Goal: Complete application form: Complete application form

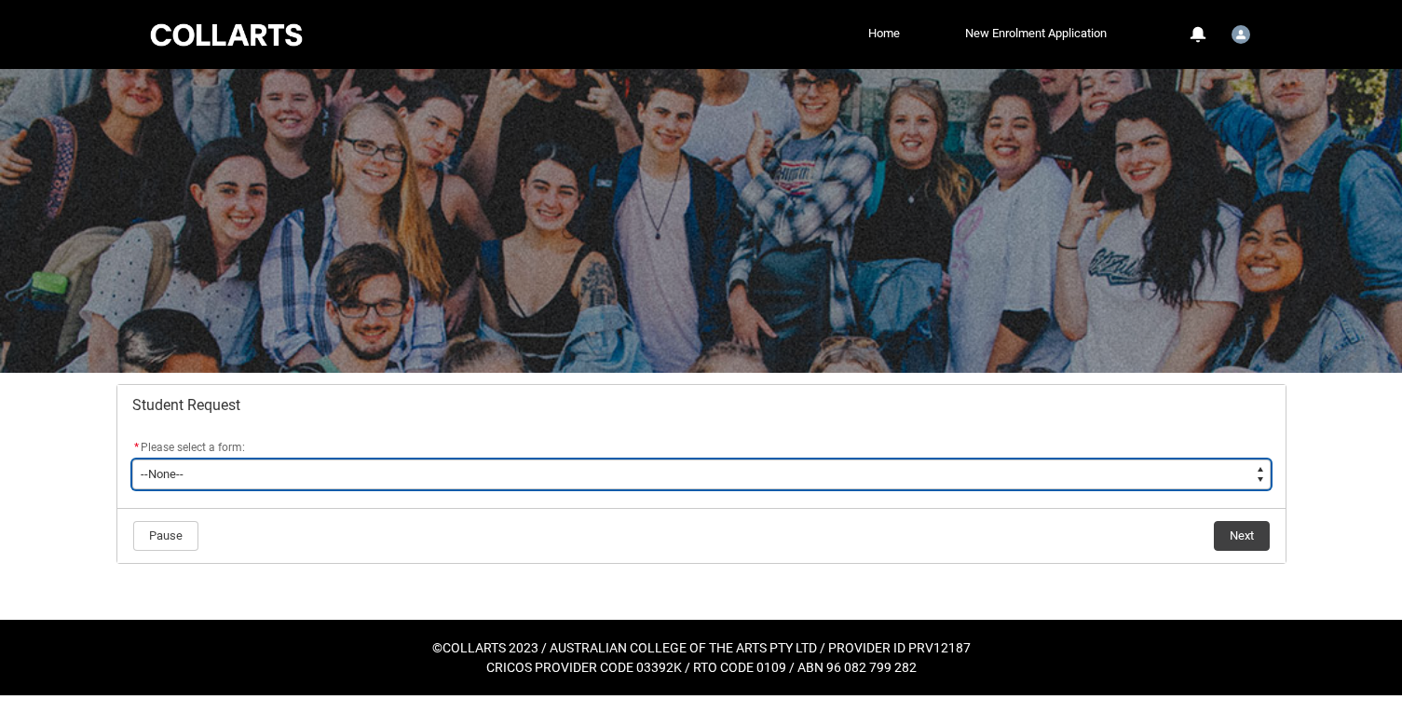
type lightning-select "Enrolment_Variation_Choice"
select select "Enrolment_Variation_Choice"
type lightning-select "Deferral_Leave_of_Absence_Choice"
select select "Deferral_Leave_of_Absence_Choice"
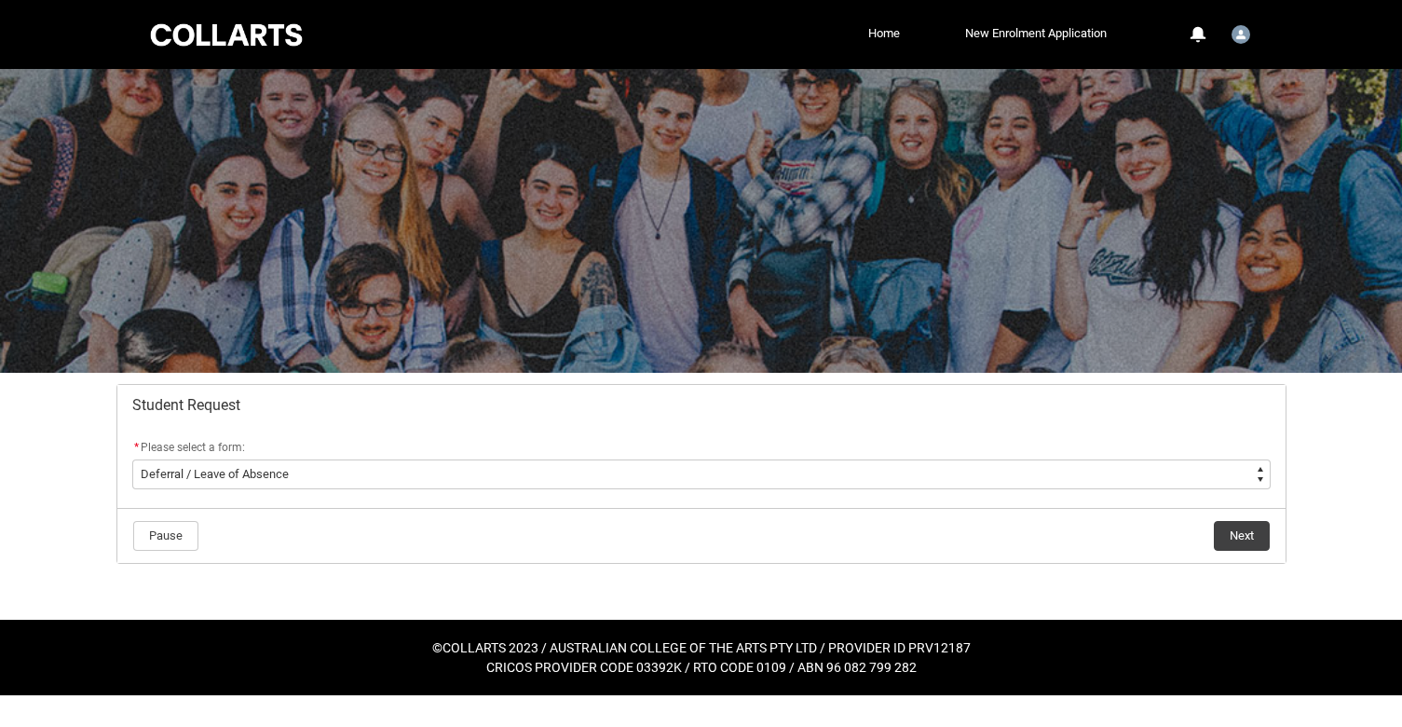
click at [1220, 341] on div at bounding box center [701, 221] width 1402 height 304
click at [1243, 536] on button "Next" at bounding box center [1242, 536] width 56 height 30
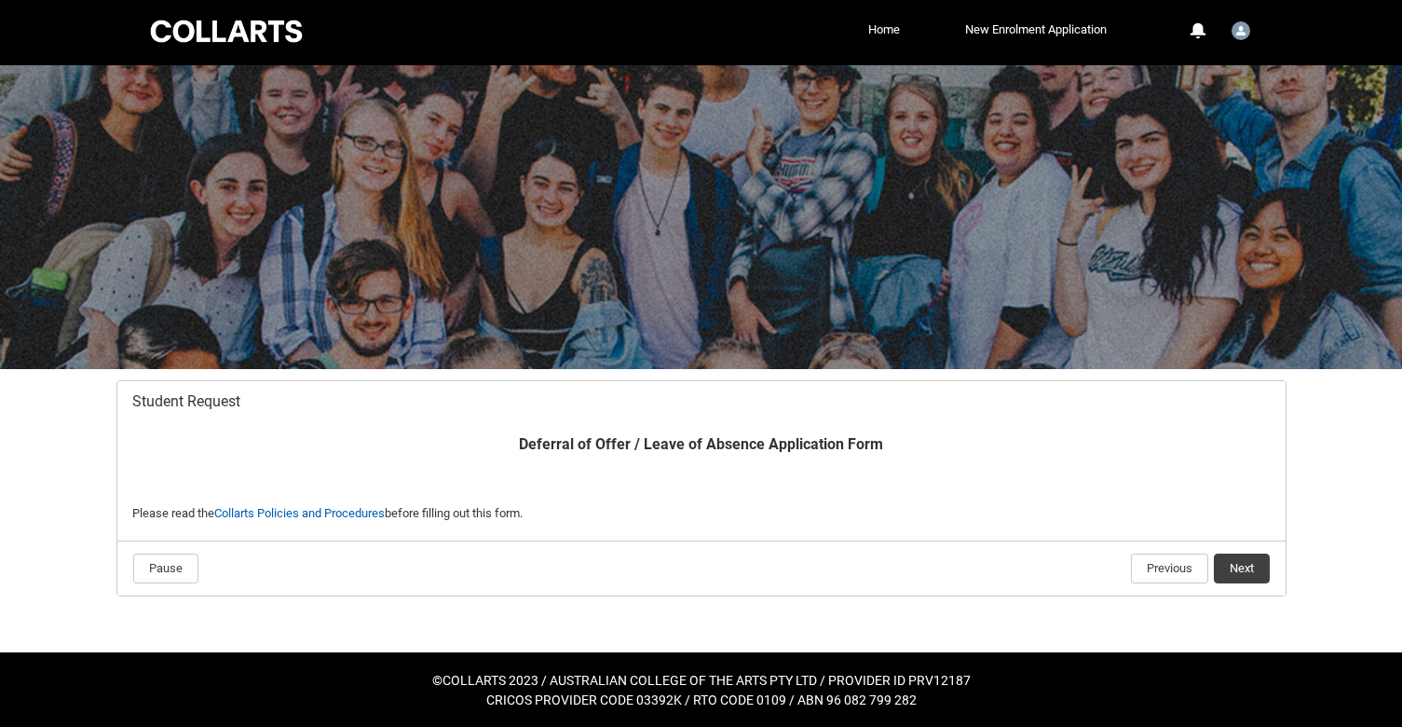
scroll to position [3, 0]
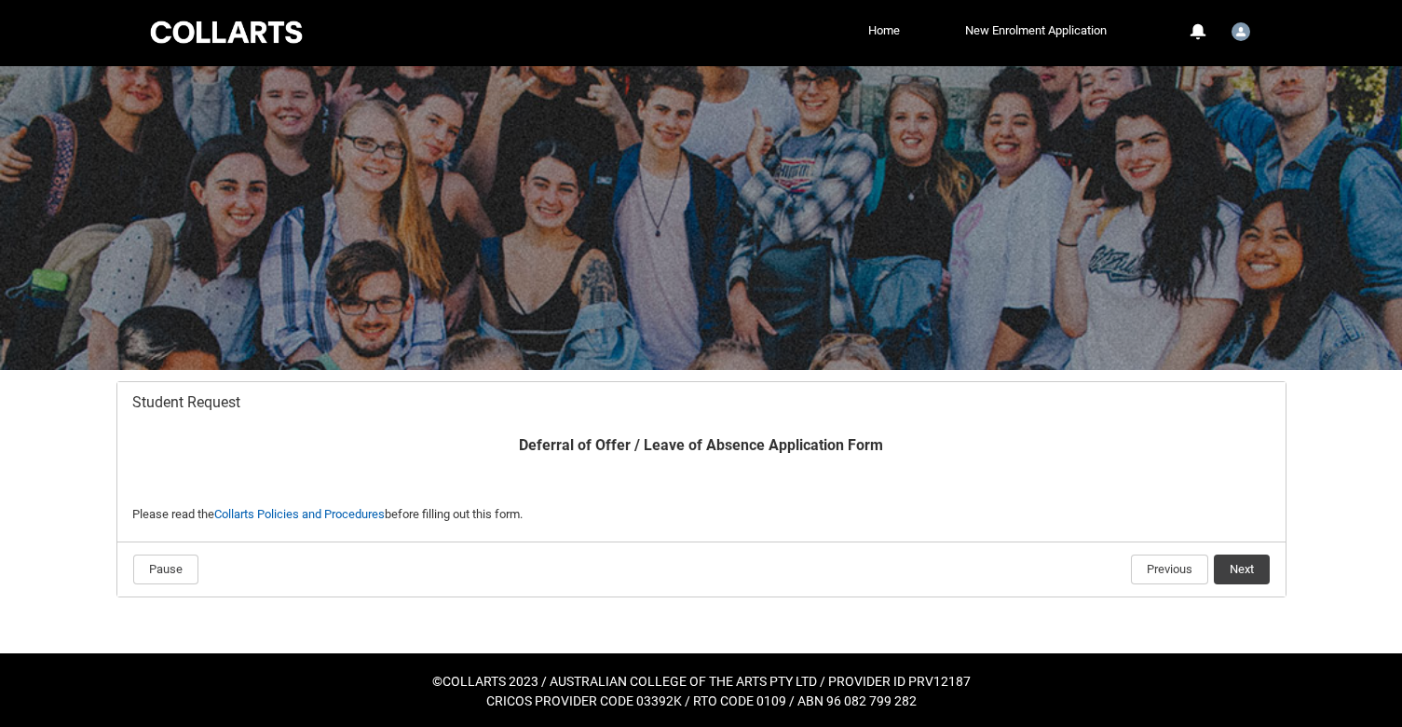
click at [1246, 573] on button "Next" at bounding box center [1242, 569] width 56 height 30
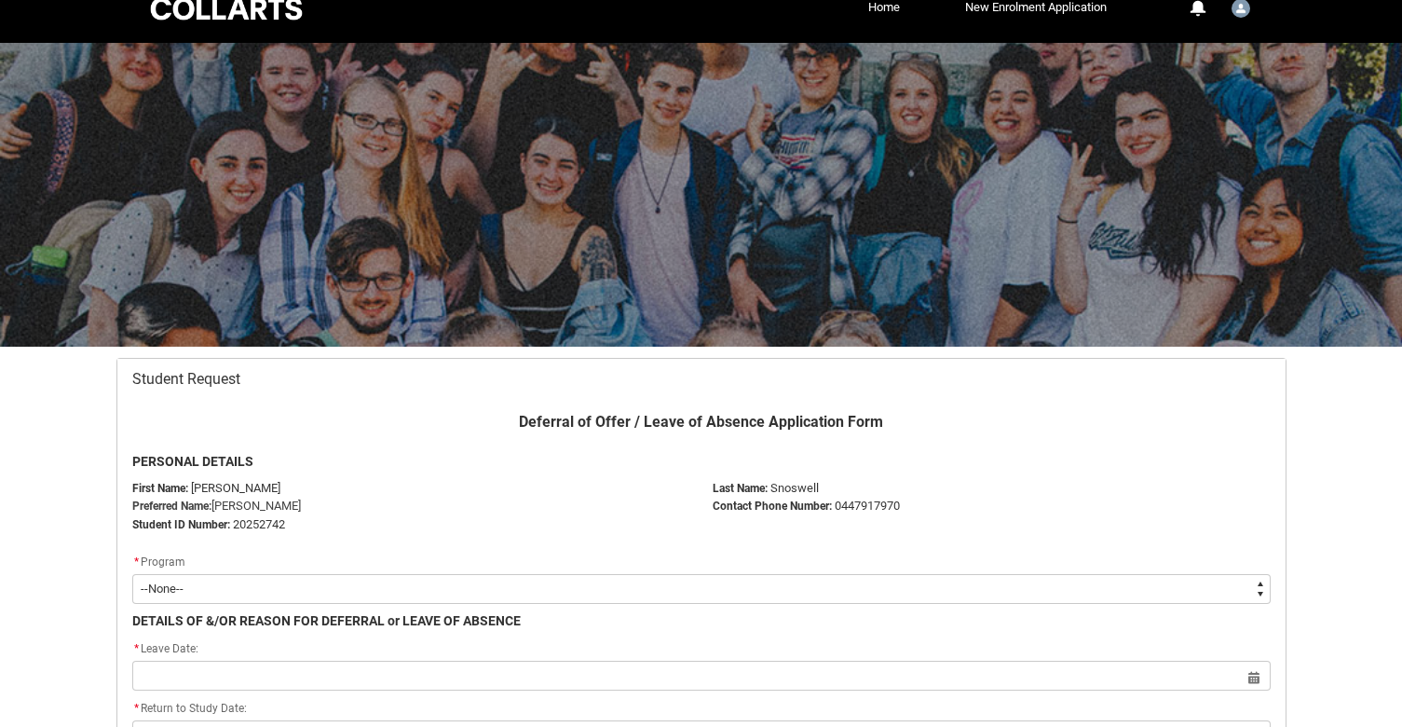
scroll to position [18, 0]
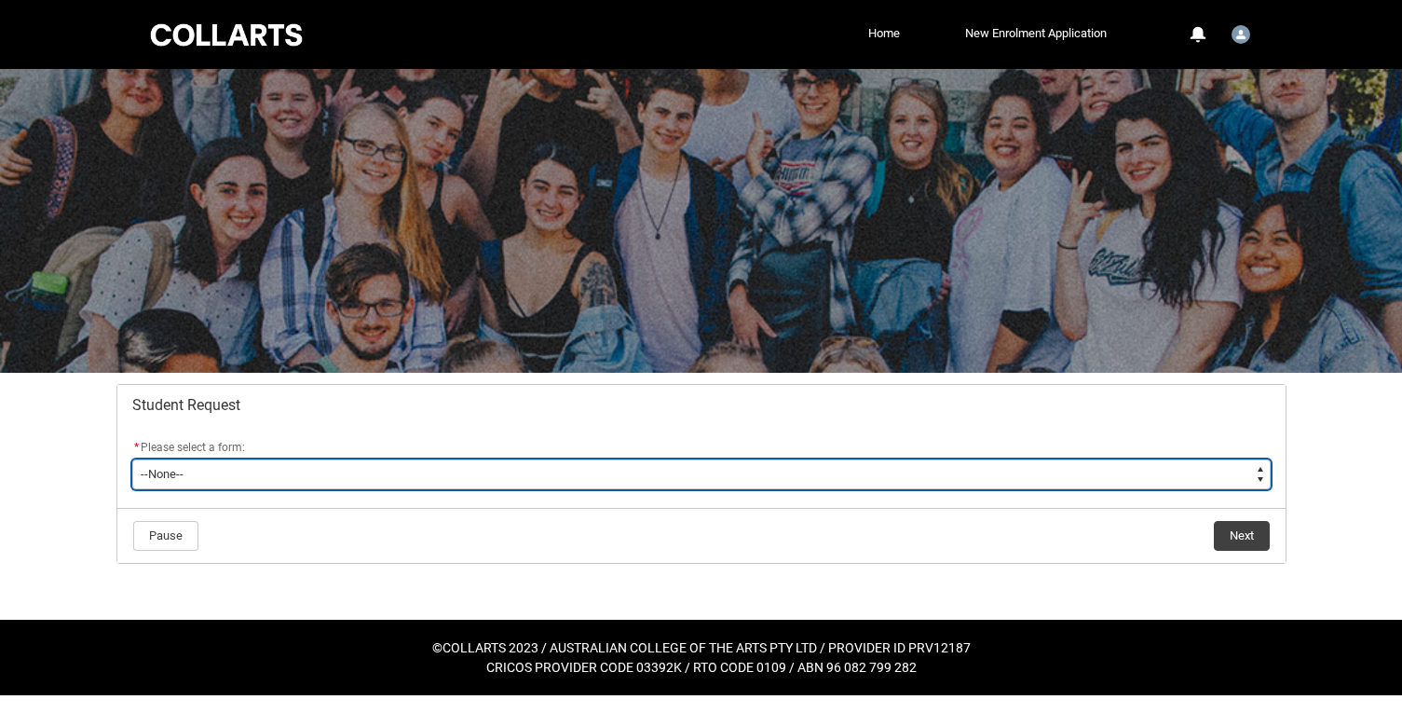
type lightning-select "Enrolment_Variation_Choice"
select select "Enrolment_Variation_Choice"
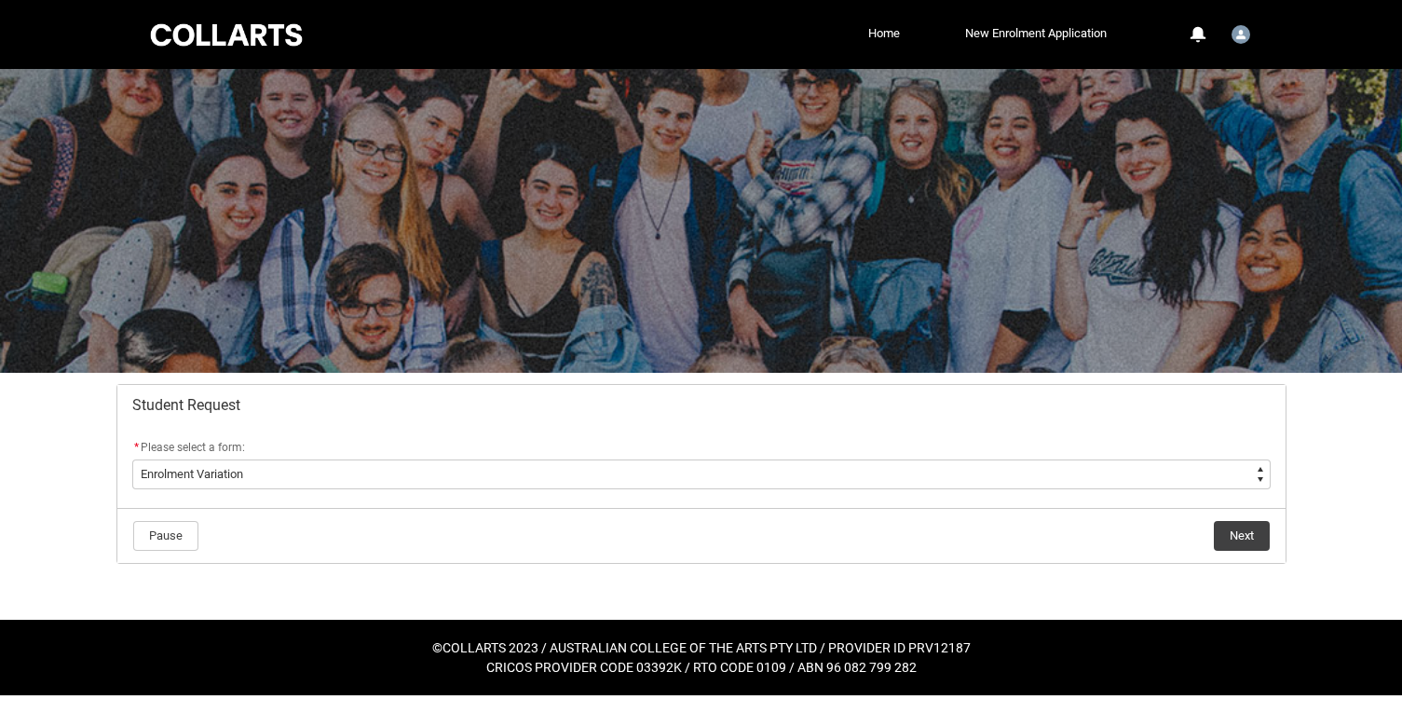
click at [1223, 538] on button "Next" at bounding box center [1242, 536] width 56 height 30
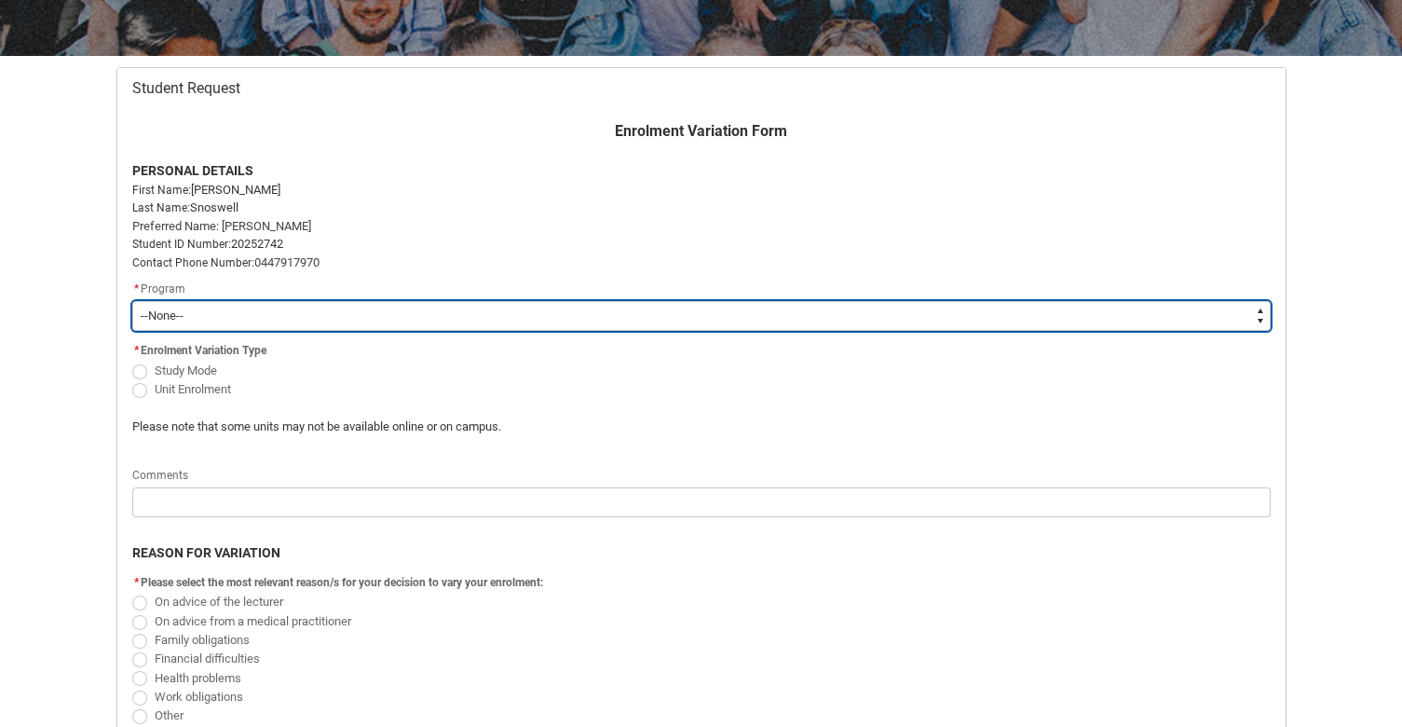
scroll to position [327, 0]
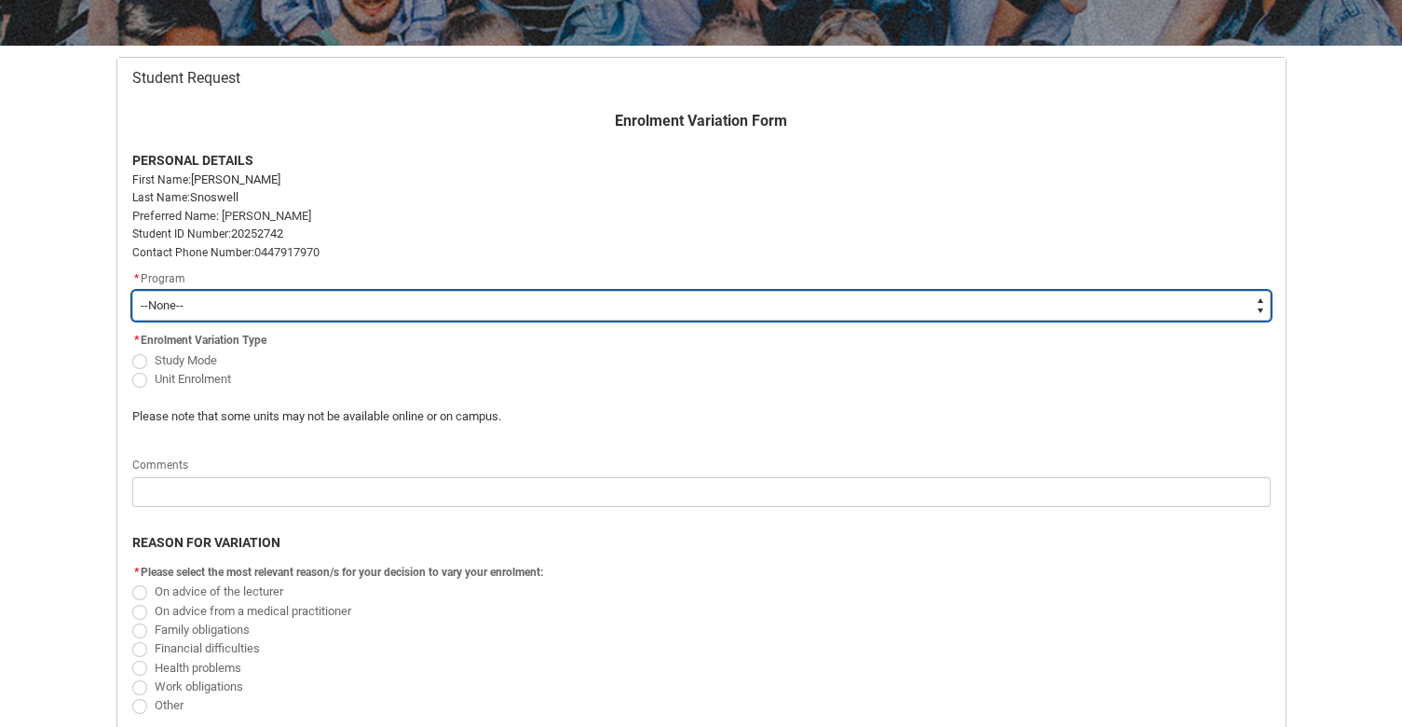
type lightning-select "recordPicklist_ProgramEnrollment.a0jOZ000003KbJRYA0"
select select "recordPicklist_ProgramEnrollment.a0jOZ000003KbJRYA0"
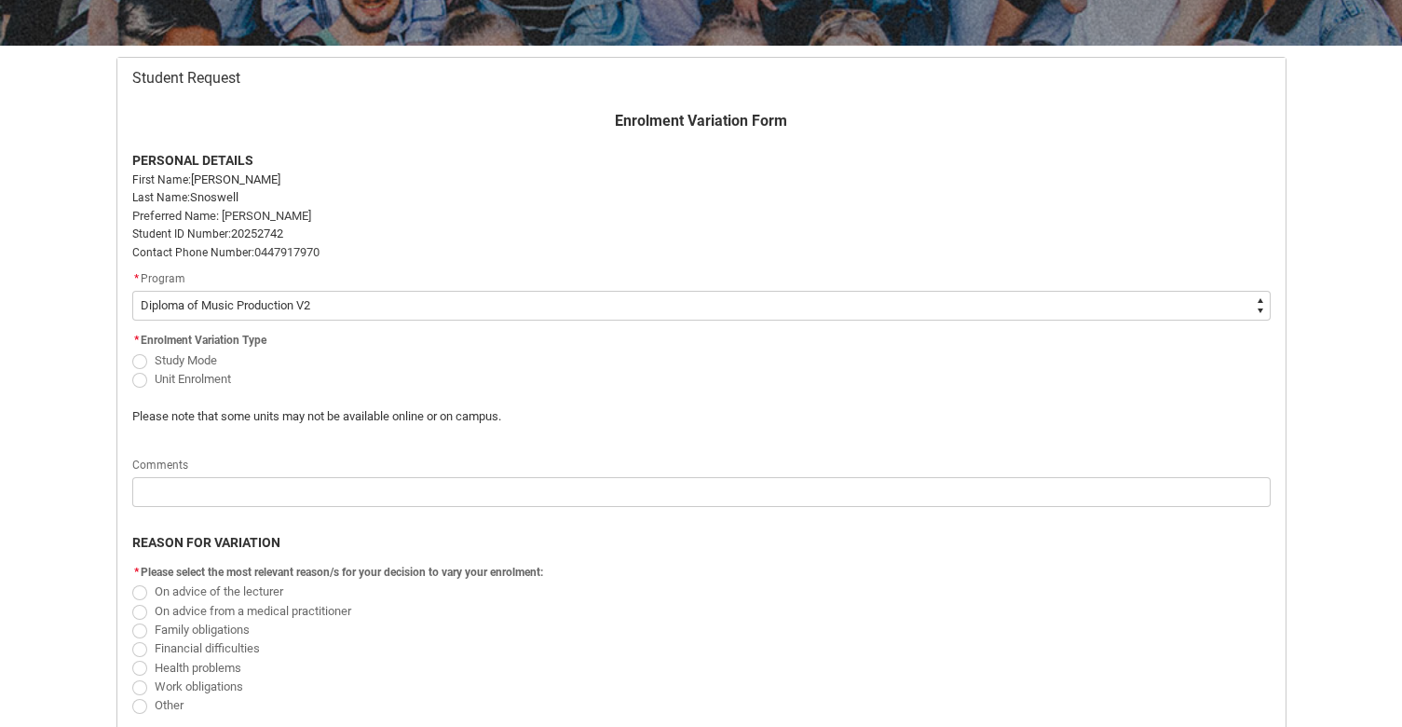
click at [137, 374] on span "Redu_Student_Request flow" at bounding box center [139, 380] width 15 height 15
click at [132, 369] on input "Unit Enrolment" at bounding box center [131, 368] width 1 height 1
radio input "true"
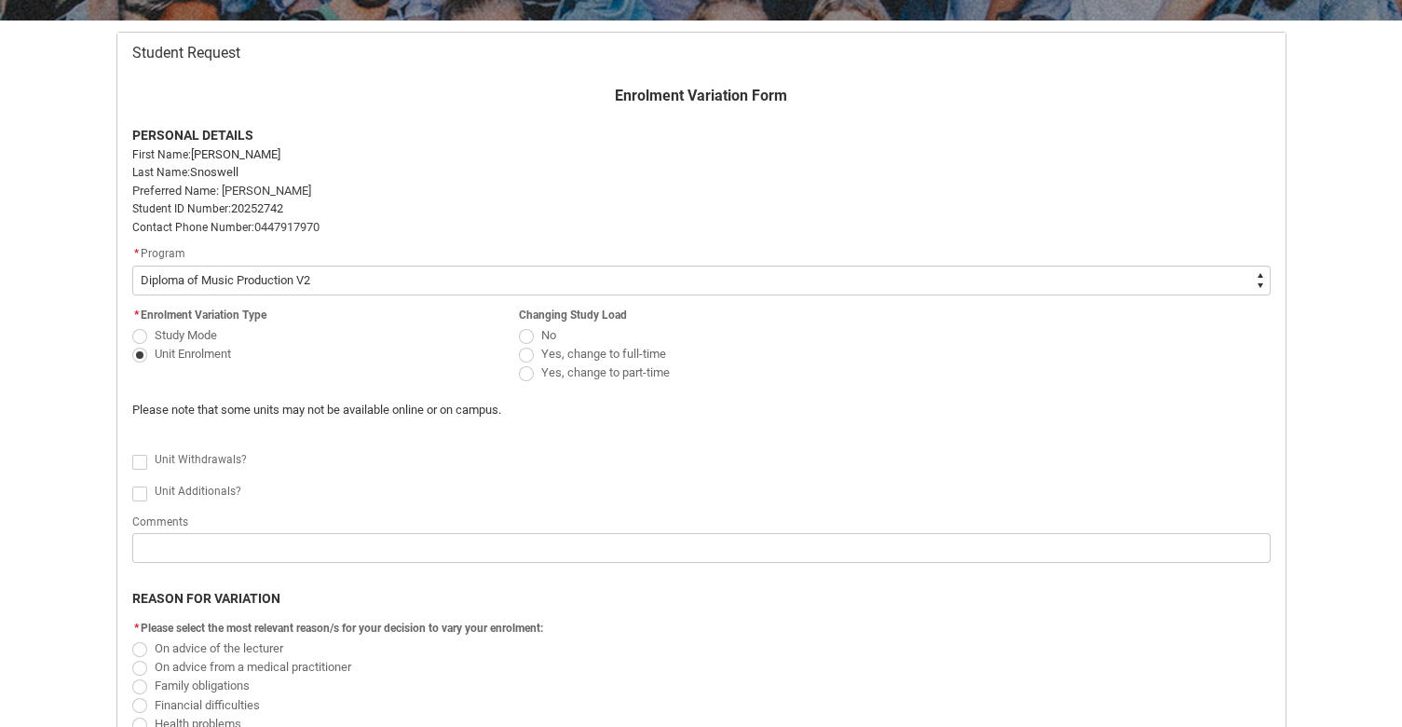
scroll to position [363, 0]
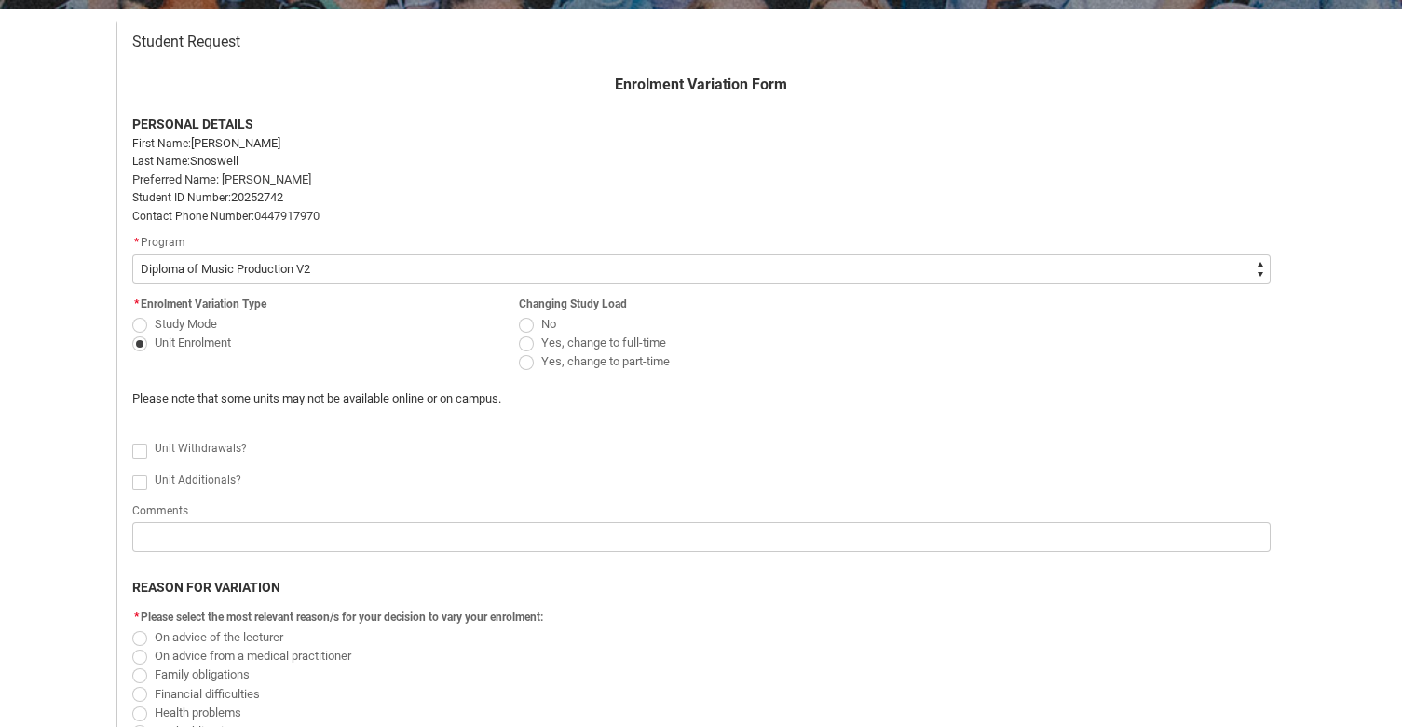
click at [526, 322] on span "Redu_Student_Request flow" at bounding box center [526, 325] width 15 height 15
click at [519, 314] on input "No" at bounding box center [518, 313] width 1 height 1
radio input "true"
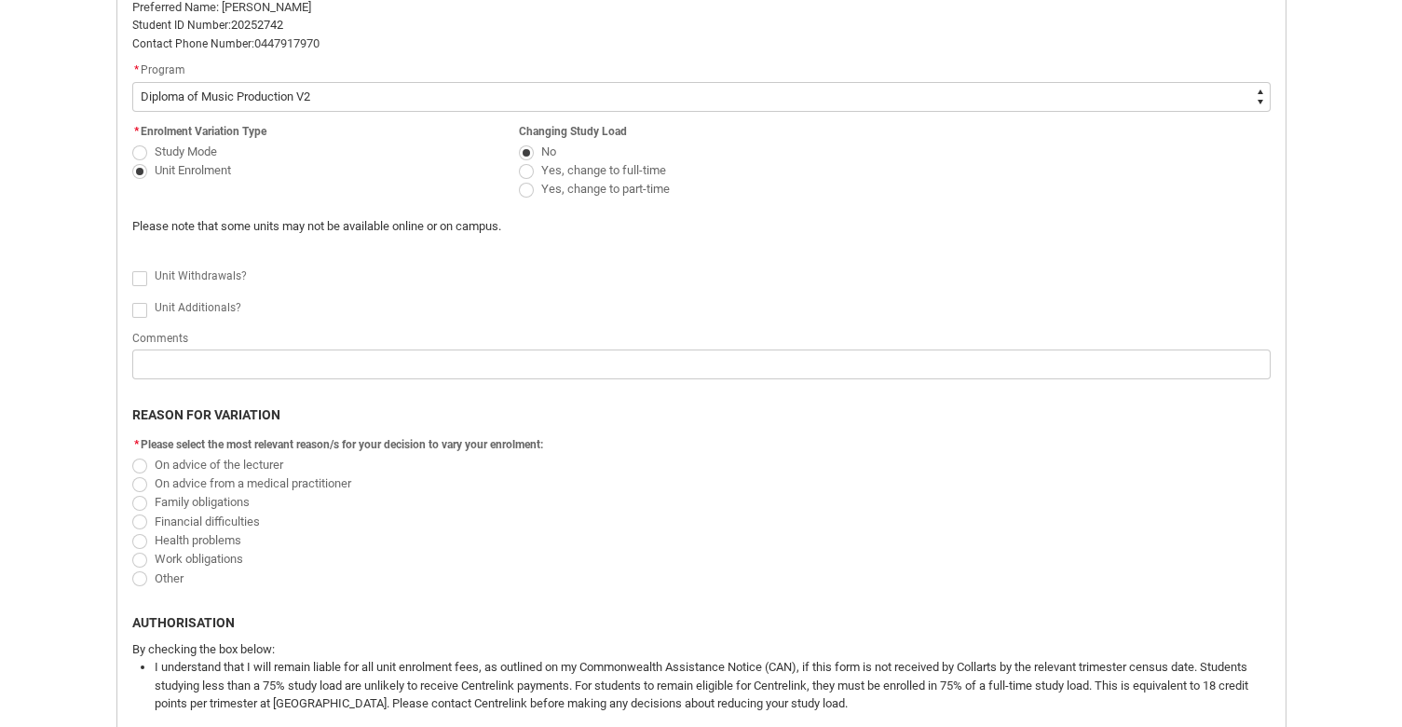
scroll to position [540, 0]
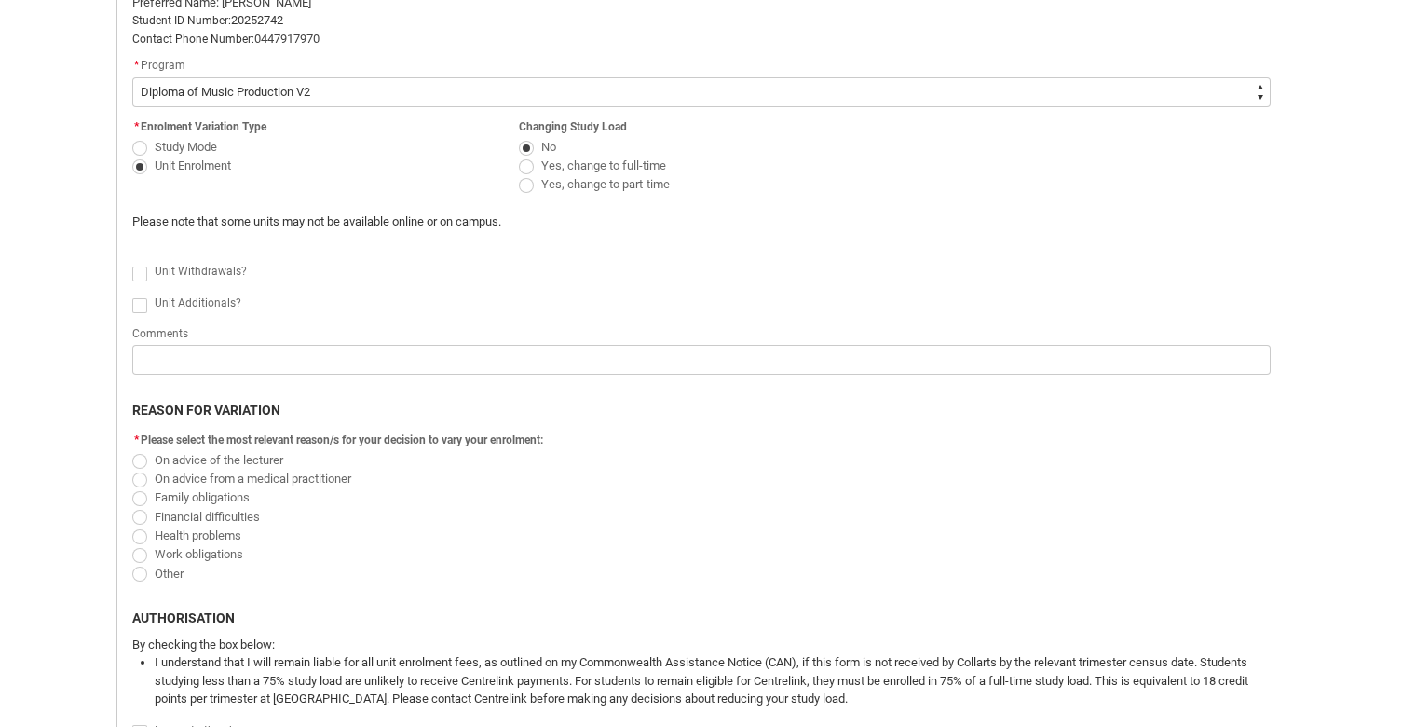
click at [136, 266] on span "Redu_Student_Request flow" at bounding box center [139, 273] width 15 height 15
click at [132, 264] on input "Redu_Student_Request flow" at bounding box center [131, 263] width 1 height 1
type lightning-input "true"
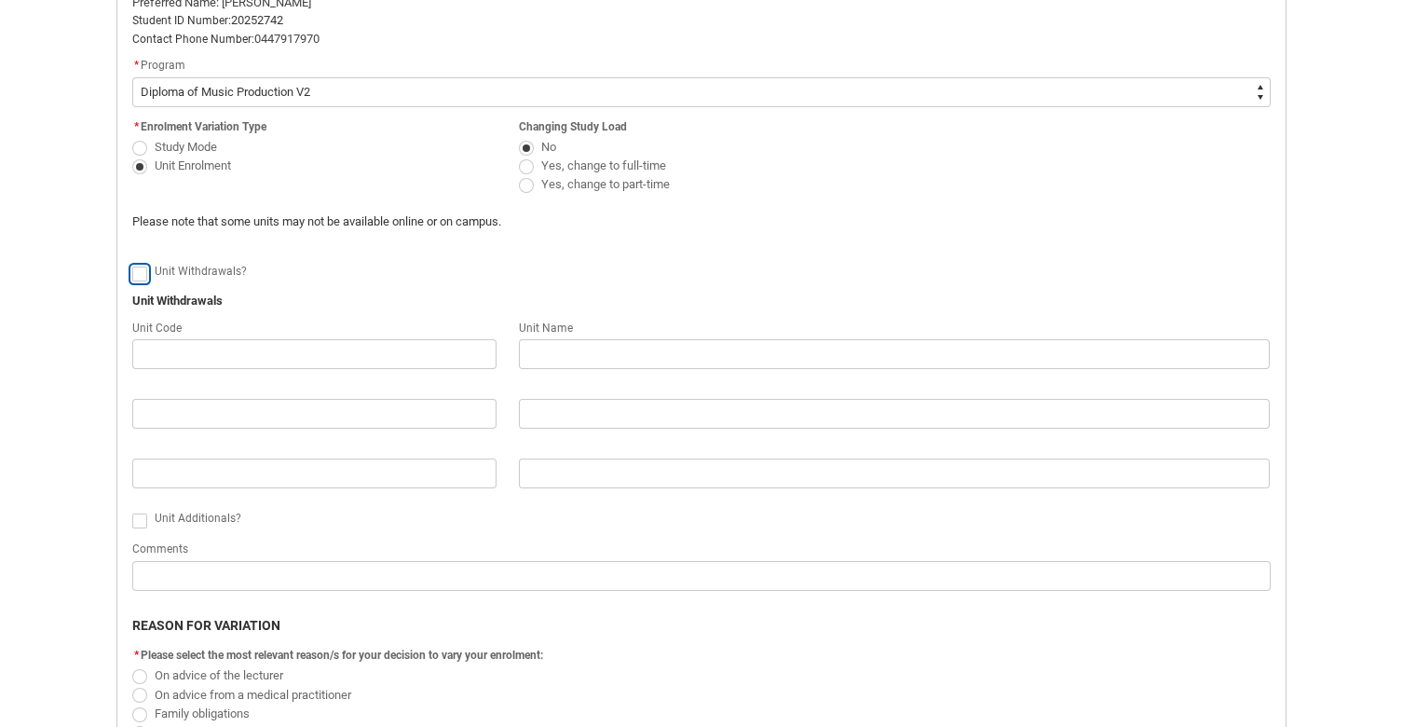
checkbox input "true"
